Goal: Transaction & Acquisition: Purchase product/service

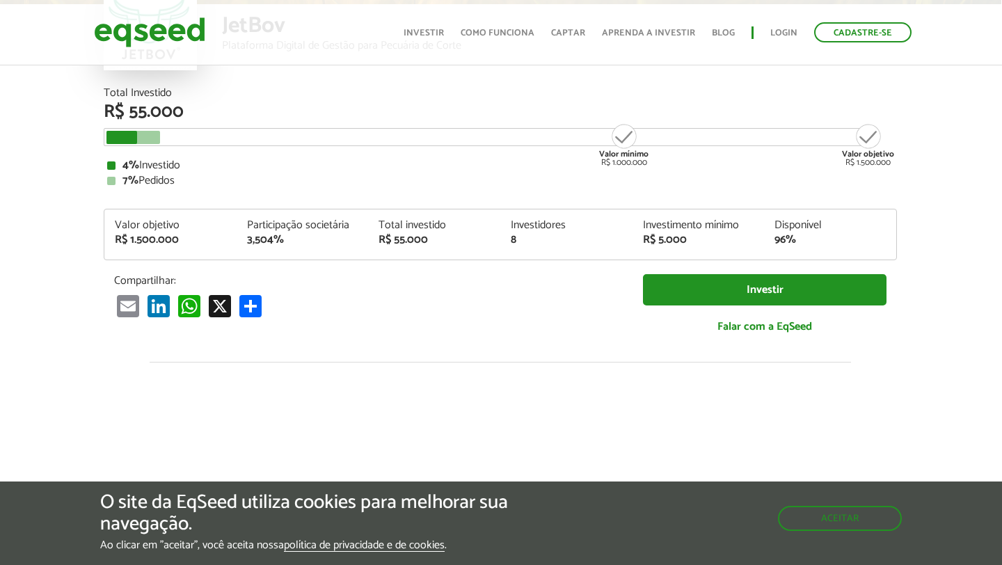
scroll to position [0, 1]
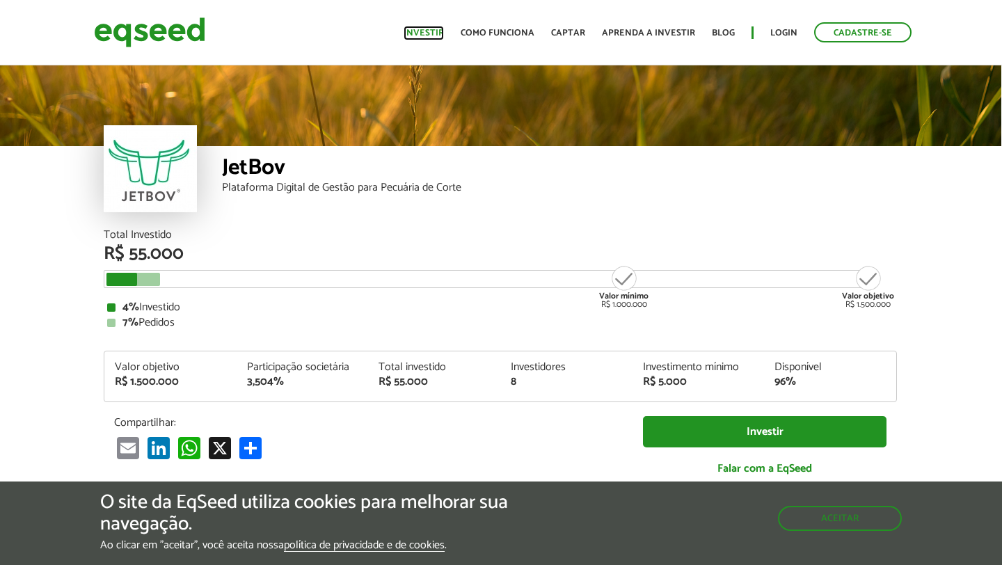
click at [436, 29] on link "Investir" at bounding box center [424, 33] width 40 height 9
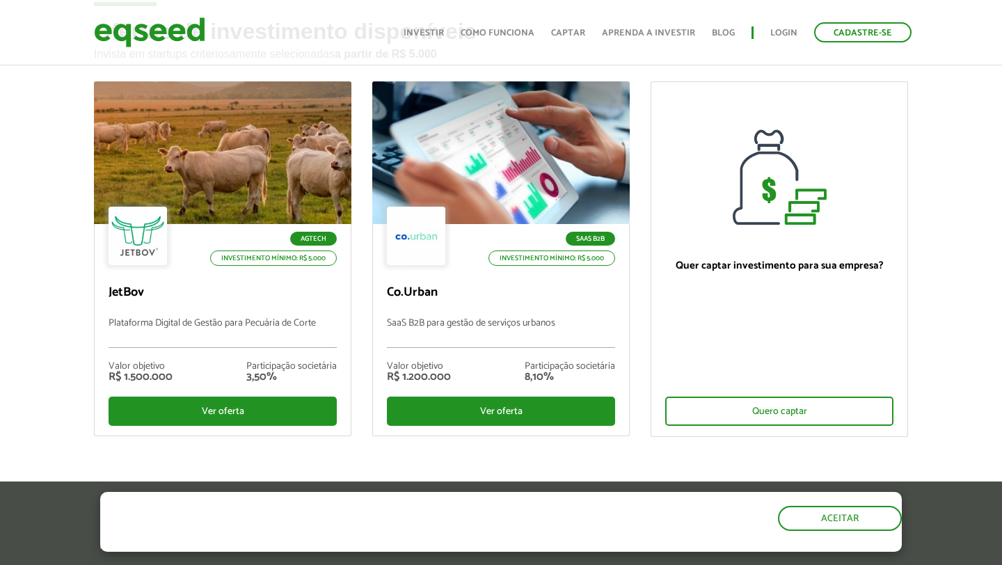
scroll to position [77, 0]
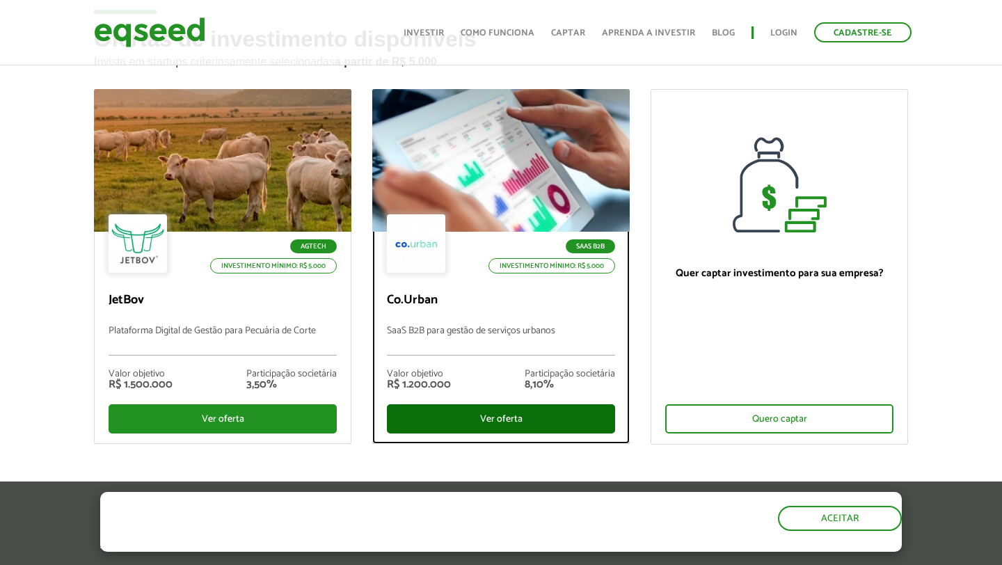
click at [452, 420] on div "Ver oferta" at bounding box center [501, 418] width 228 height 29
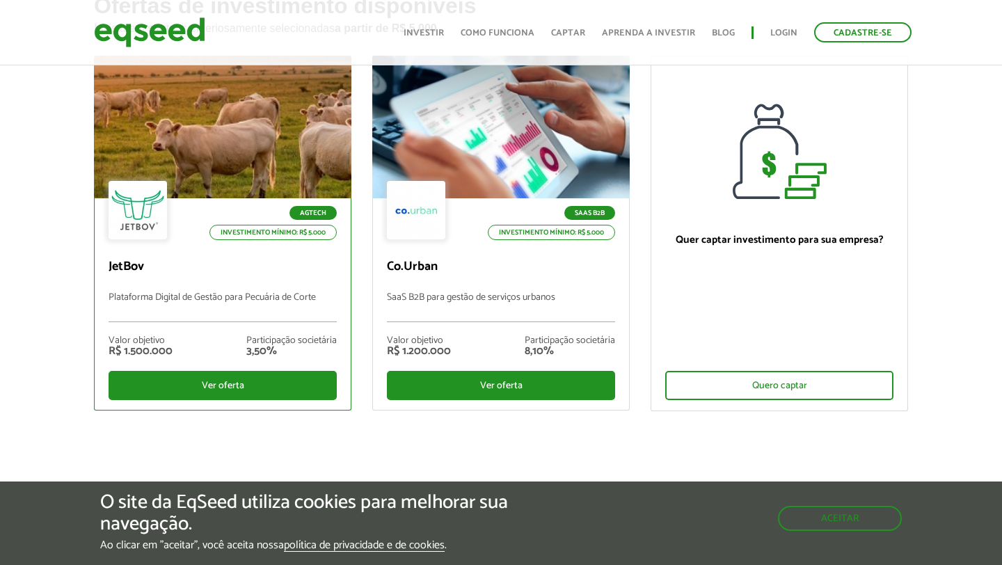
scroll to position [92, 0]
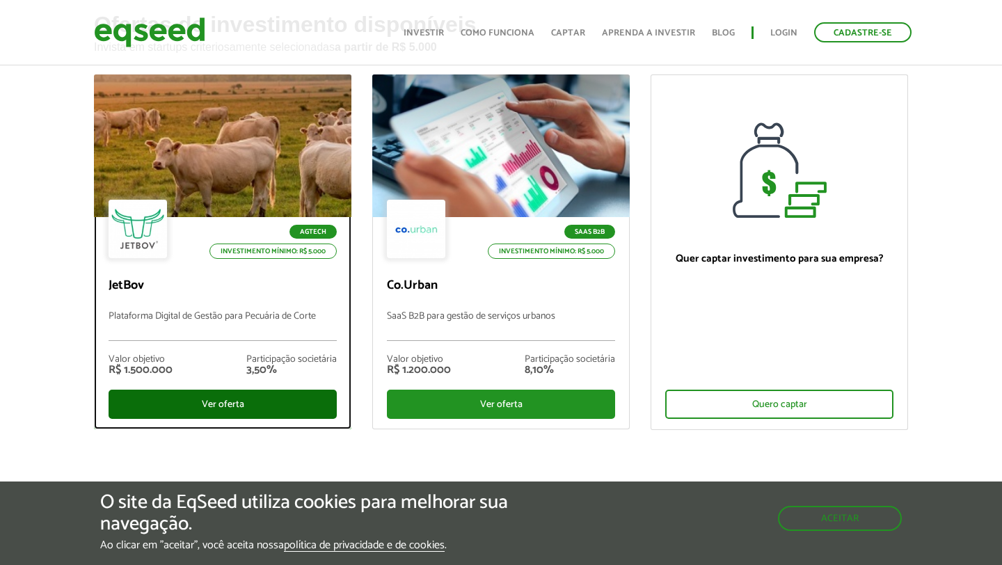
click at [177, 405] on div "Ver oferta" at bounding box center [223, 404] width 228 height 29
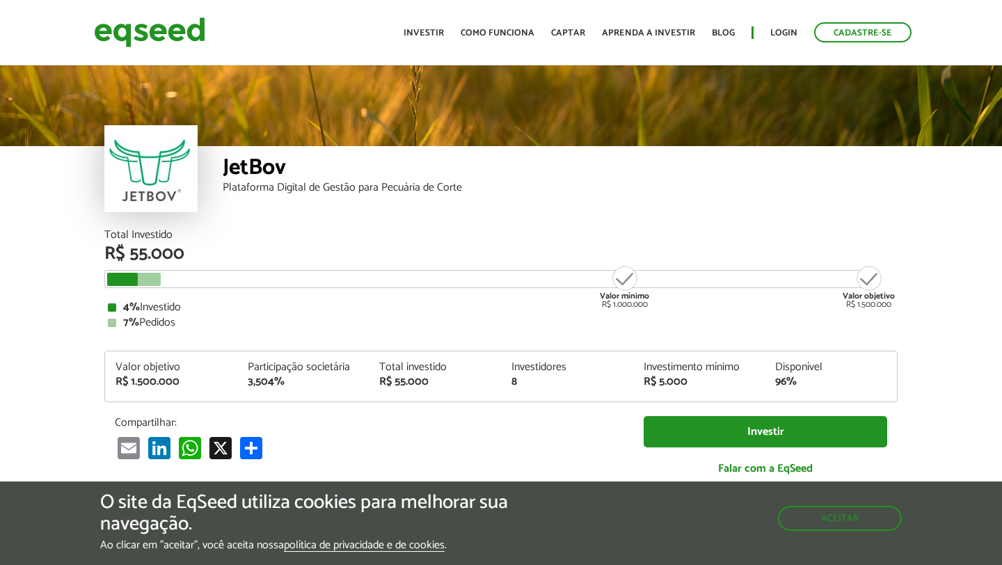
scroll to position [1598, 0]
